Goal: Task Accomplishment & Management: Manage account settings

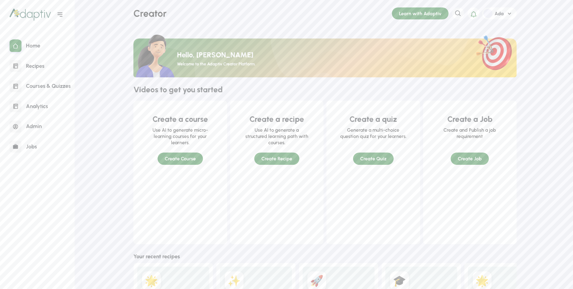
click at [509, 8] on div "‌ Ada" at bounding box center [499, 13] width 35 height 12
click at [508, 12] on icon at bounding box center [509, 13] width 7 height 7
click at [494, 52] on div "Logout" at bounding box center [499, 53] width 36 height 12
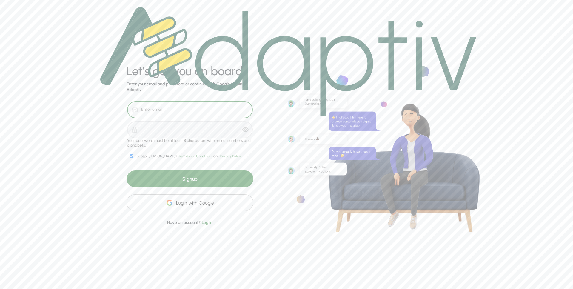
type input "geetanjali.fr@gmail.com"
type input "[PERSON_NAME][DOMAIN_NAME][EMAIL_ADDRESS][DOMAIN_NAME]"
click at [206, 221] on span "Log in" at bounding box center [207, 222] width 11 height 5
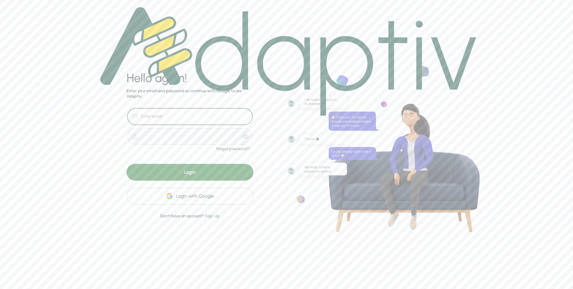
type input "geetanjali.fr@gmail.com"
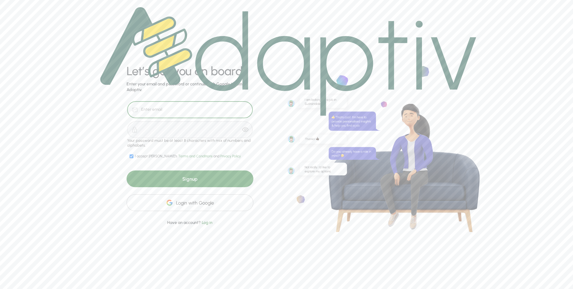
type input "[PERSON_NAME][DOMAIN_NAME][EMAIL_ADDRESS][DOMAIN_NAME]"
click at [211, 224] on span "Log in" at bounding box center [207, 222] width 11 height 5
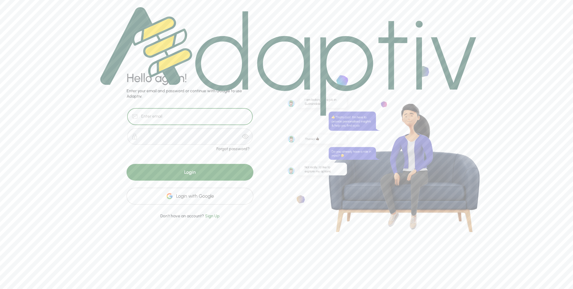
type input "[PERSON_NAME][DOMAIN_NAME][EMAIL_ADDRESS][DOMAIN_NAME]"
click at [180, 177] on div "Login" at bounding box center [189, 172] width 127 height 17
